Goal: Obtain resource: Download file/media

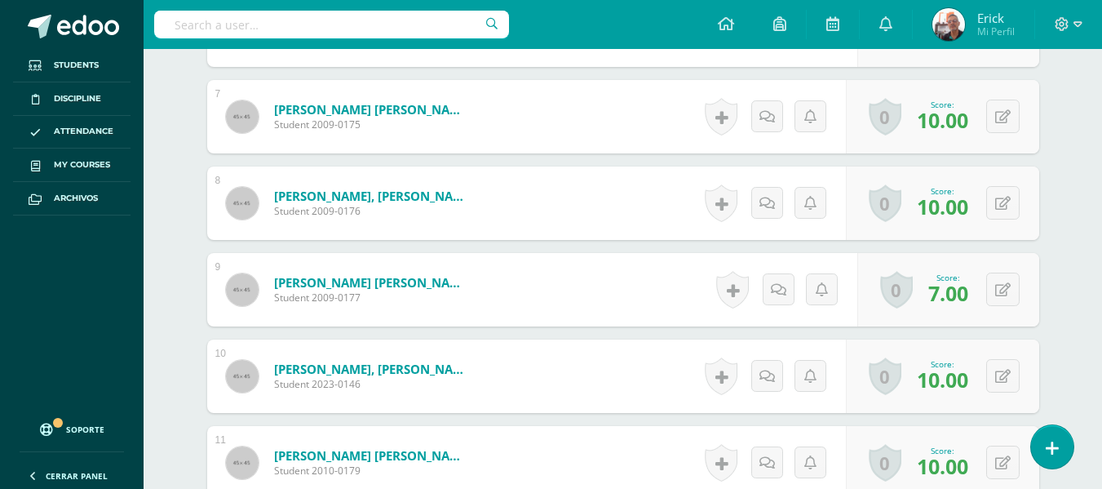
scroll to position [895, 0]
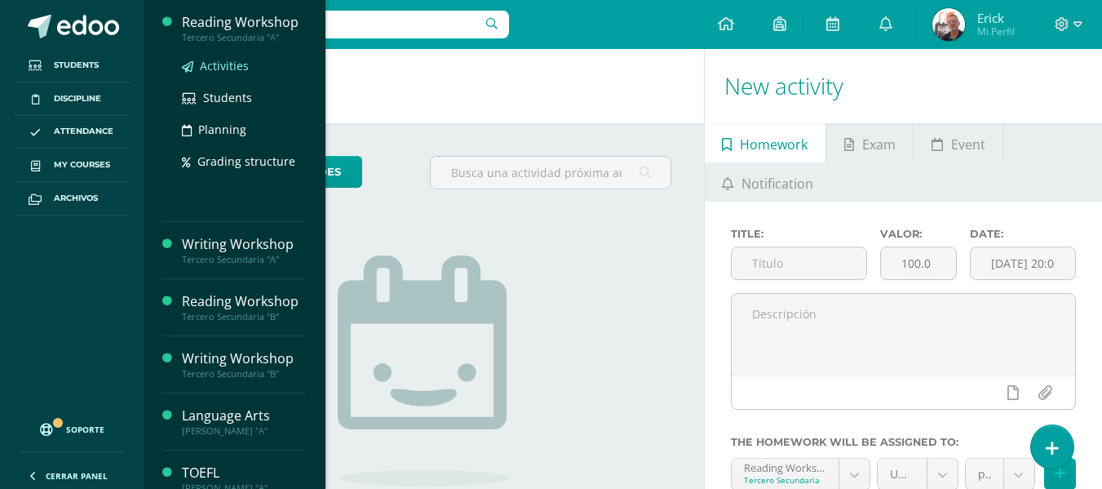
click at [219, 64] on span "Activities" at bounding box center [224, 65] width 49 height 15
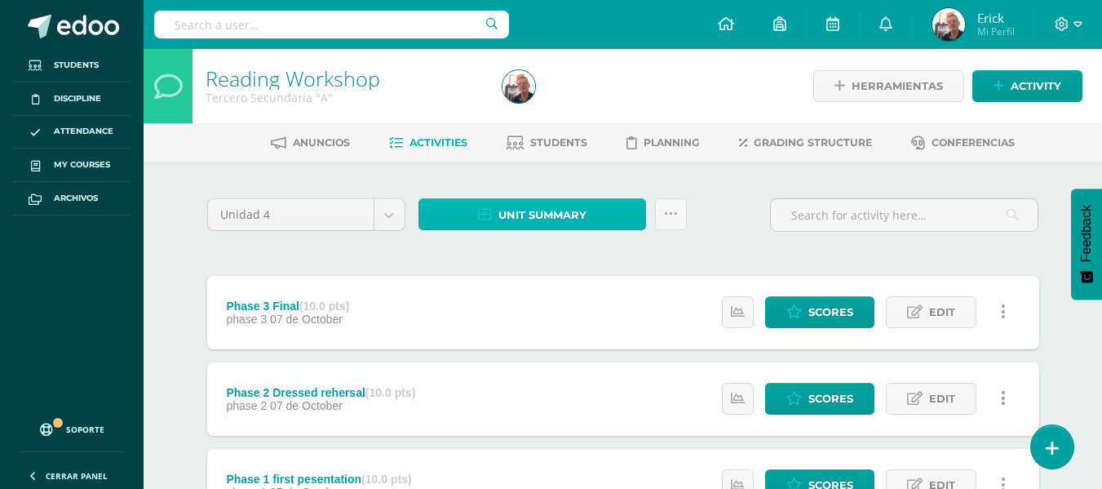
click at [524, 222] on span "Unit summary" at bounding box center [542, 215] width 88 height 30
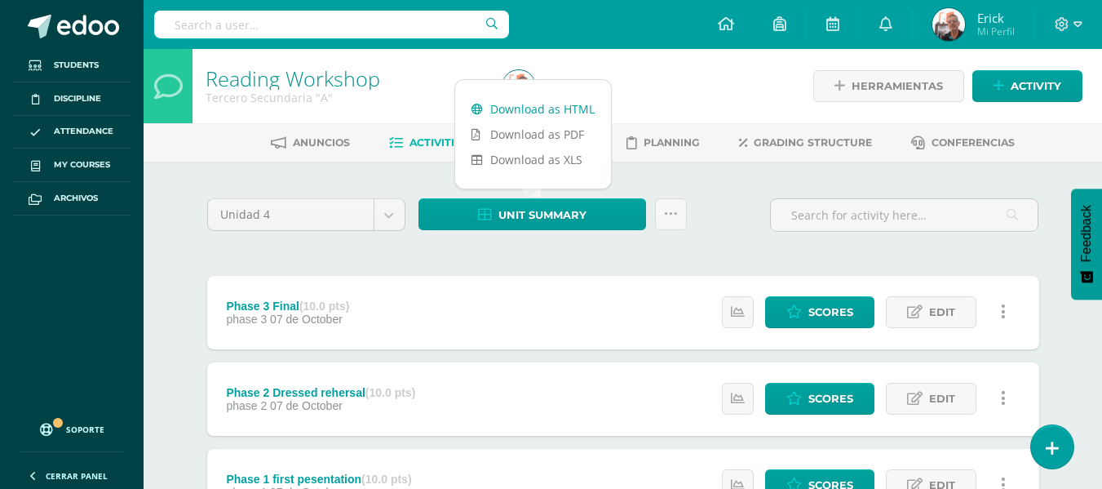
click at [552, 109] on link "Download as HTML" at bounding box center [533, 108] width 156 height 25
